Goal: Transaction & Acquisition: Purchase product/service

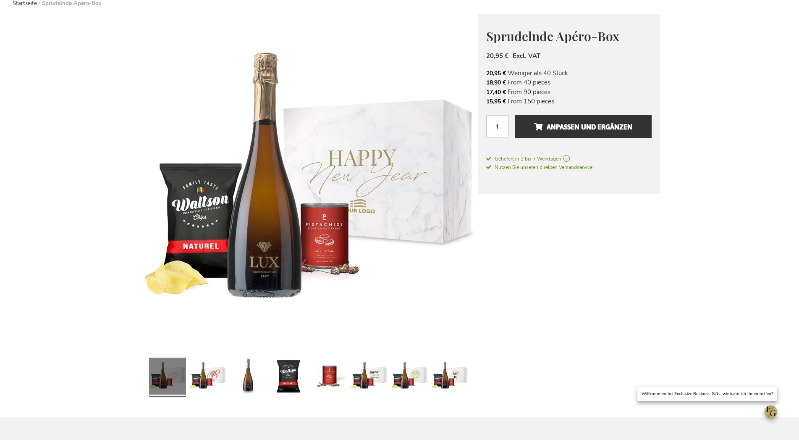
scroll to position [86, 0]
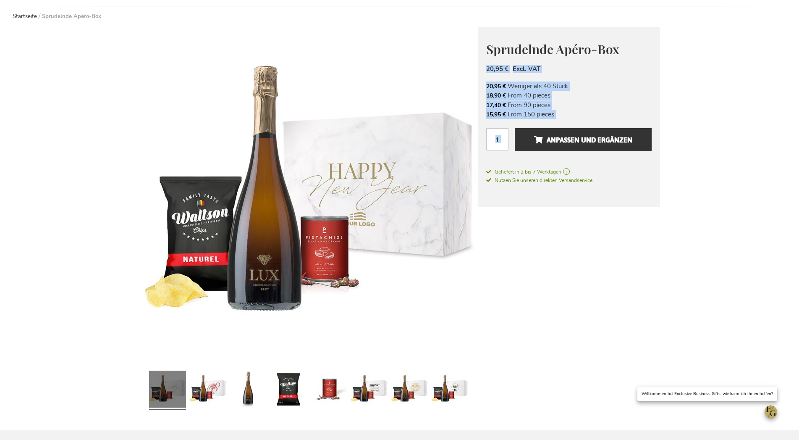
drag, startPoint x: 474, startPoint y: 26, endPoint x: 631, endPoint y: 47, distance: 158.1
drag, startPoint x: 474, startPoint y: 26, endPoint x: 612, endPoint y: 31, distance: 137.8
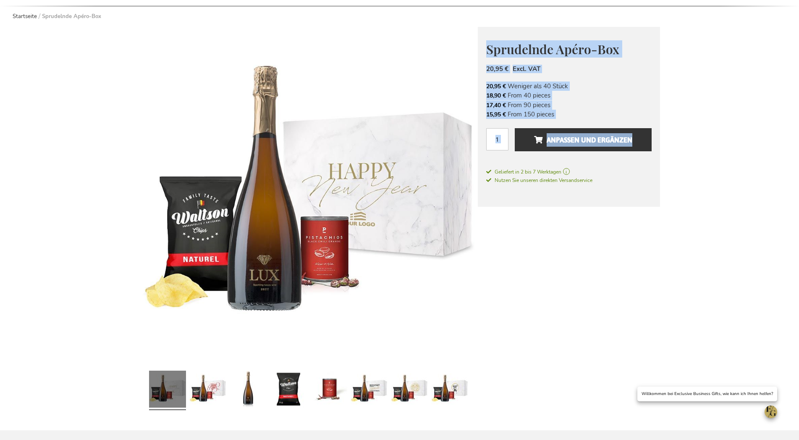
drag, startPoint x: 468, startPoint y: 22, endPoint x: 625, endPoint y: 23, distance: 156.6
click at [420, 70] on img at bounding box center [308, 196] width 338 height 338
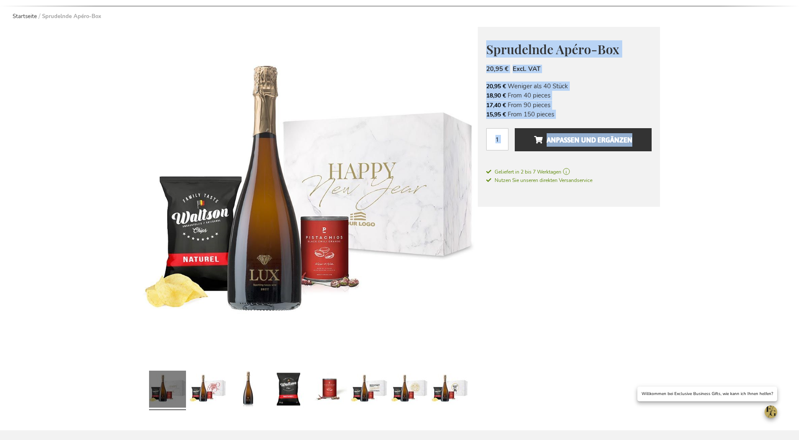
click at [420, 70] on img at bounding box center [308, 196] width 338 height 338
click at [409, 57] on img at bounding box center [308, 196] width 338 height 338
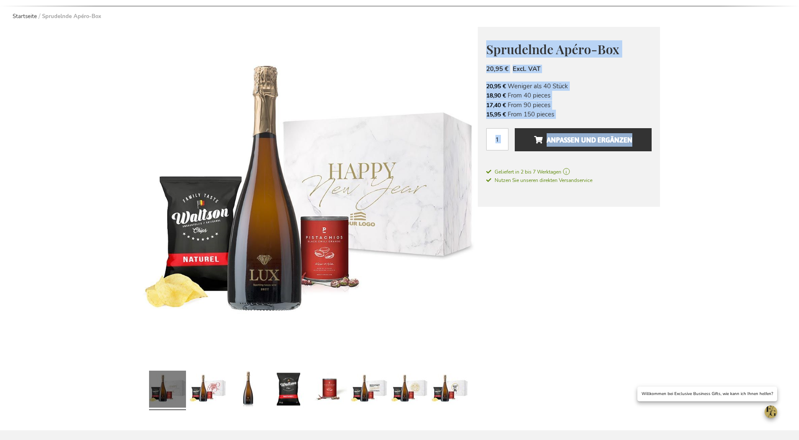
click at [422, 137] on img at bounding box center [308, 196] width 338 height 338
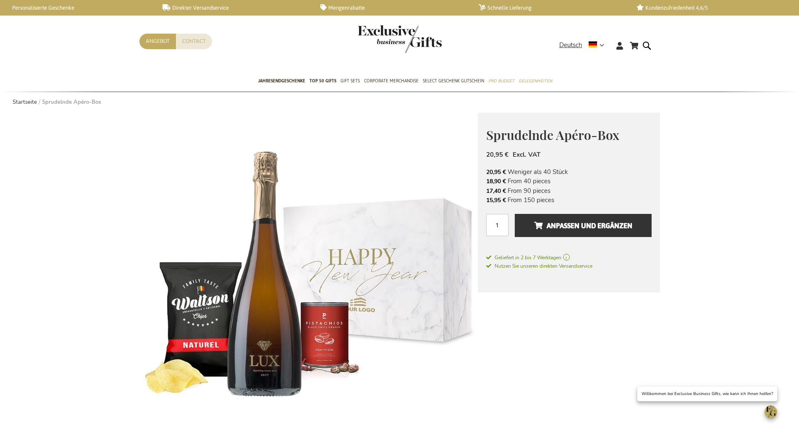
click at [432, 161] on img at bounding box center [308, 282] width 338 height 338
drag, startPoint x: 469, startPoint y: 106, endPoint x: 677, endPoint y: 162, distance: 215.9
click at [473, 122] on img at bounding box center [308, 282] width 338 height 338
click at [428, 126] on img at bounding box center [308, 282] width 338 height 338
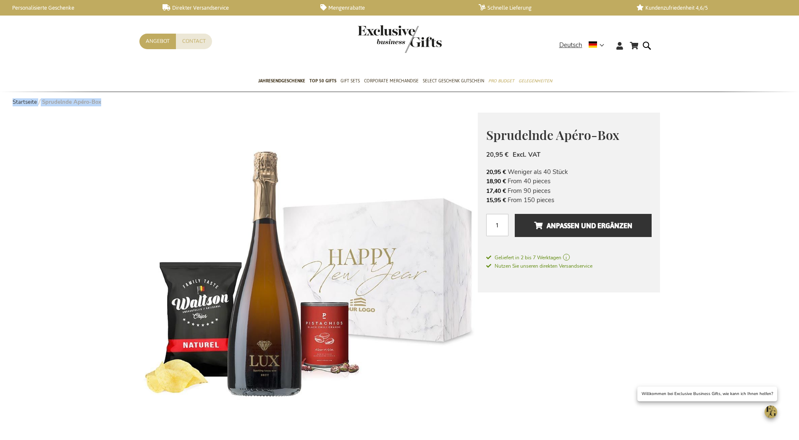
click at [447, 123] on img at bounding box center [308, 282] width 338 height 338
click at [450, 104] on ul "Startseite Sprudelnde Apéro-Box" at bounding box center [273, 102] width 521 height 8
click at [467, 54] on div "Contact Angebot" at bounding box center [349, 52] width 420 height 37
